Goal: Information Seeking & Learning: Learn about a topic

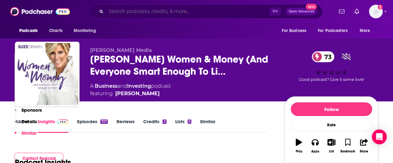
click at [163, 12] on input "Search podcasts, credits, & more..." at bounding box center [187, 12] width 163 height 10
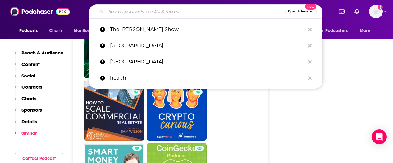
scroll to position [2932, 0]
paste input "What the Fertility Podcast"
type input "What the Fertility Podcast"
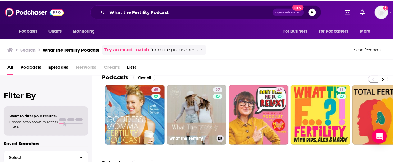
scroll to position [5, 0]
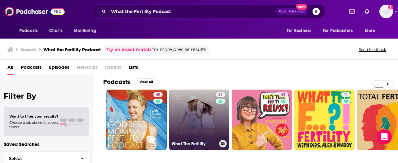
click at [206, 119] on link "27 What The Fertility" at bounding box center [199, 120] width 60 height 60
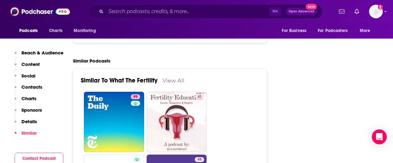
scroll to position [809, 0]
